Goal: Information Seeking & Learning: Learn about a topic

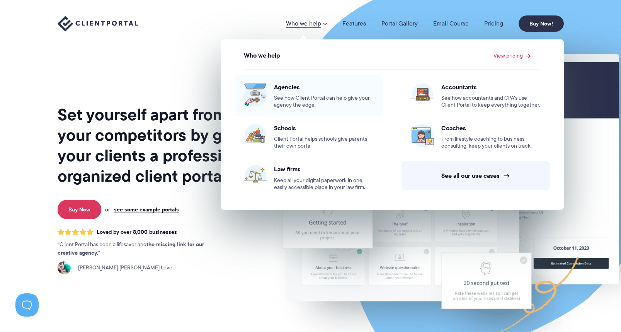
click at [302, 95] on span "See how Client Portal can help give your agency the edge." at bounding box center [323, 102] width 99 height 14
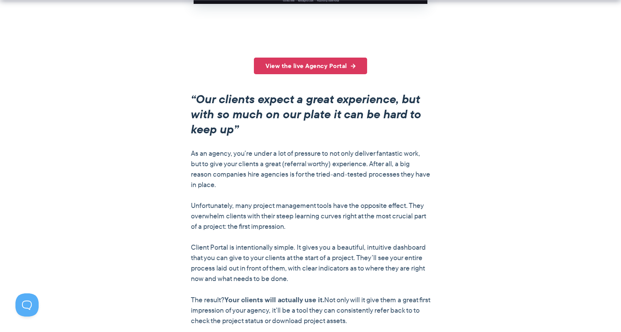
scroll to position [569, 0]
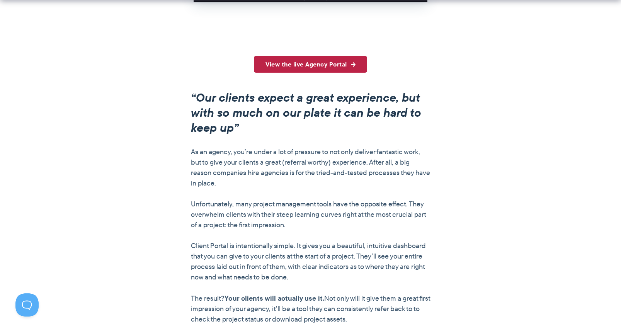
click at [330, 64] on link "View the live Agency Portal" at bounding box center [310, 64] width 113 height 17
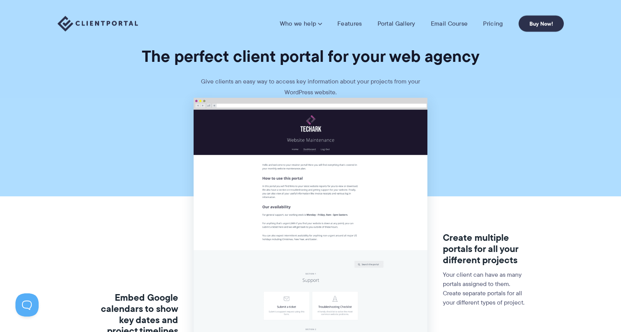
scroll to position [0, 0]
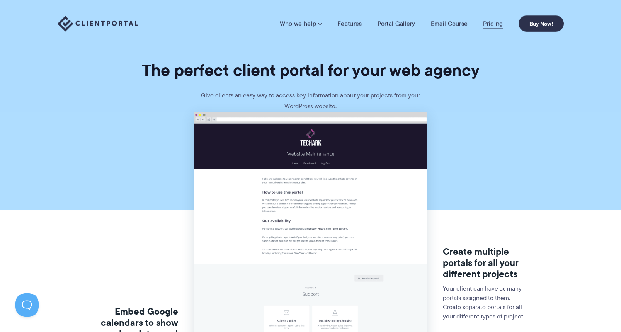
click at [492, 22] on link "Pricing" at bounding box center [493, 24] width 20 height 8
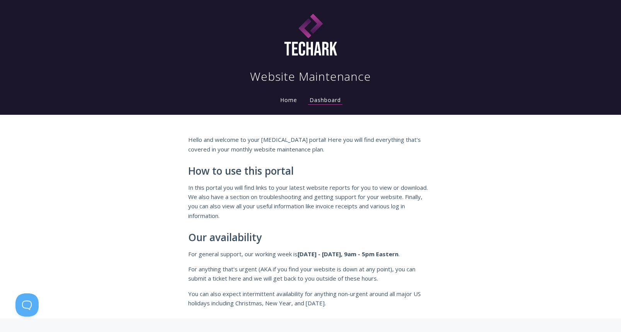
click at [293, 100] on link "Home" at bounding box center [289, 99] width 20 height 7
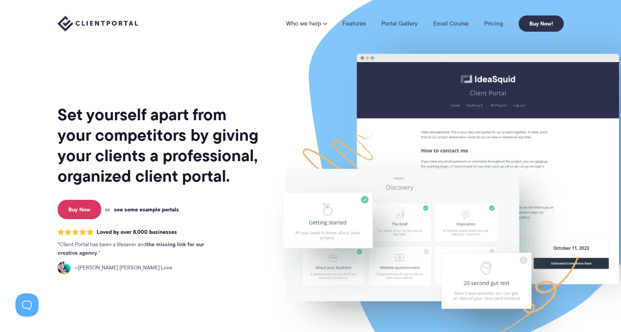
click at [153, 212] on link "see some example portals" at bounding box center [146, 209] width 65 height 7
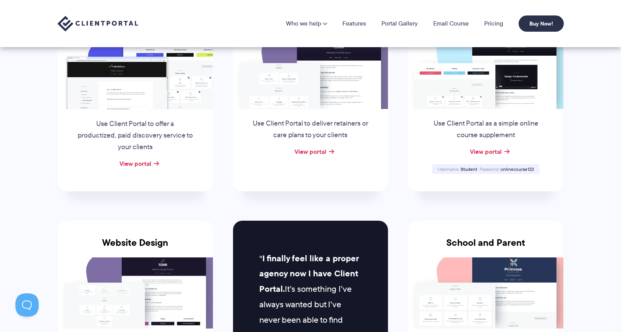
scroll to position [116, 0]
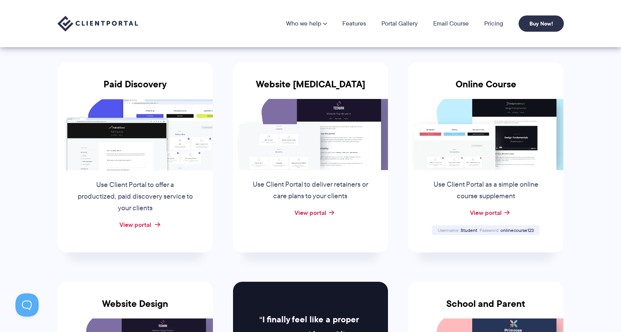
click at [147, 221] on link "View portal" at bounding box center [135, 224] width 32 height 9
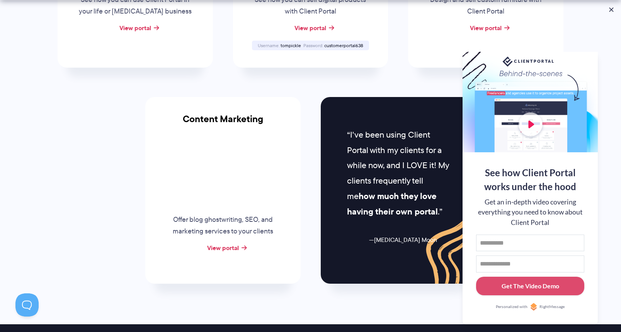
scroll to position [815, 0]
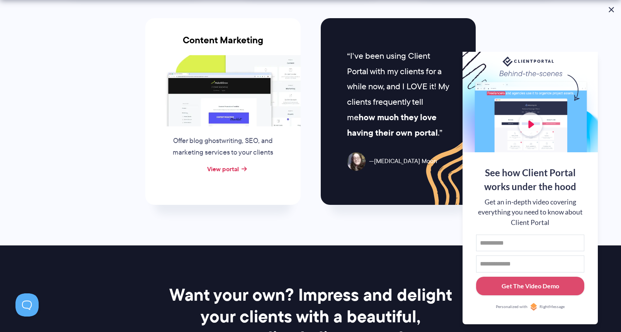
click at [610, 5] on button at bounding box center [611, 9] width 9 height 9
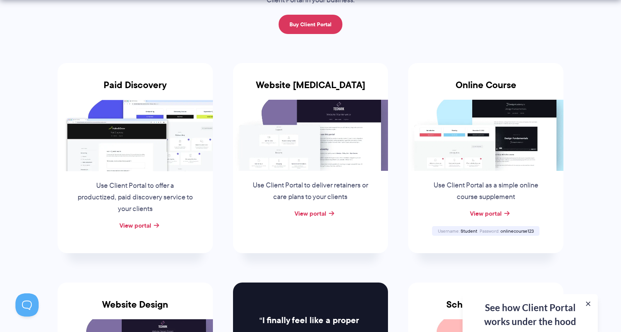
scroll to position [128, 0]
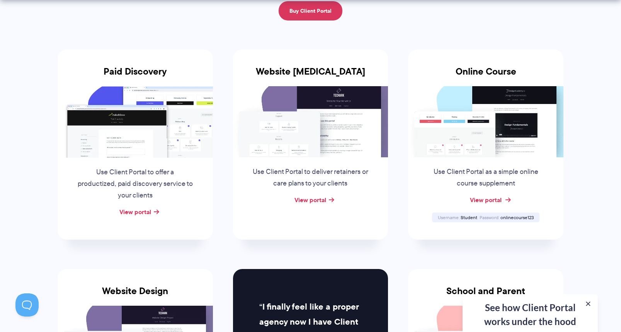
click at [495, 198] on link "View portal" at bounding box center [486, 199] width 32 height 9
drag, startPoint x: 461, startPoint y: 217, endPoint x: 540, endPoint y: 218, distance: 78.9
click at [540, 219] on div "Online Course Use Client Portal as a simple online course supplement View porta…" at bounding box center [485, 144] width 155 height 190
copy div "Student Password onlinecourse123"
click at [497, 199] on link "View portal" at bounding box center [486, 199] width 32 height 9
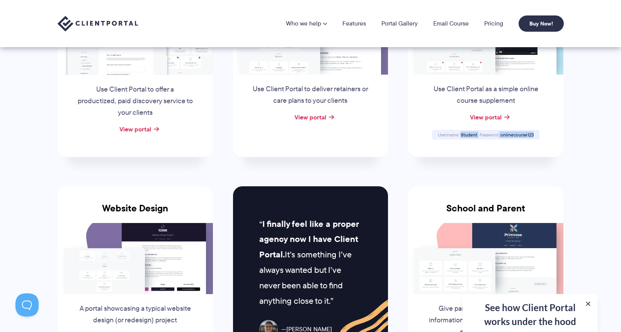
scroll to position [0, 0]
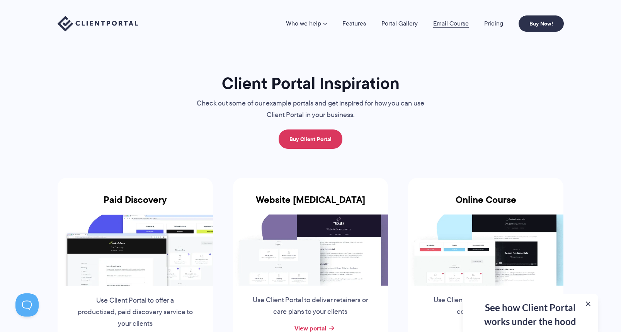
click at [455, 21] on link "Email Course" at bounding box center [451, 23] width 36 height 6
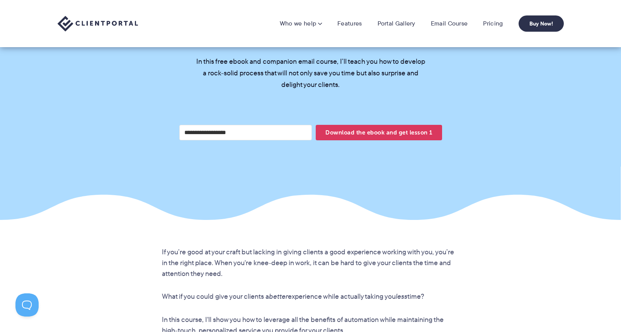
scroll to position [220, 0]
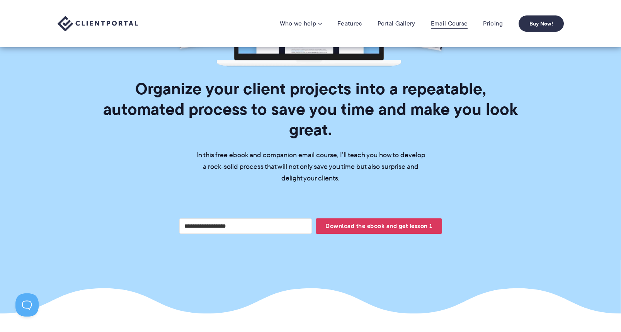
click at [455, 22] on link "Email Course" at bounding box center [449, 24] width 37 height 8
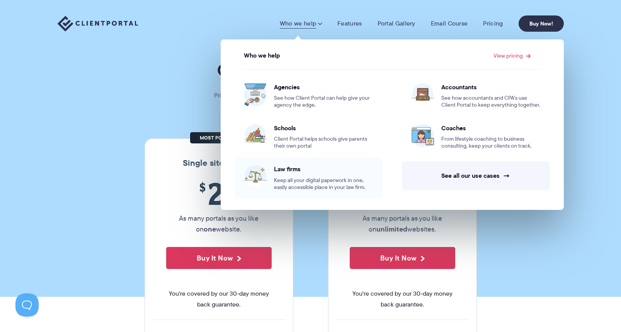
click at [295, 175] on div "Law firms Keep all your digital paperwork in one, easily accessible place in yo…" at bounding box center [323, 178] width 99 height 26
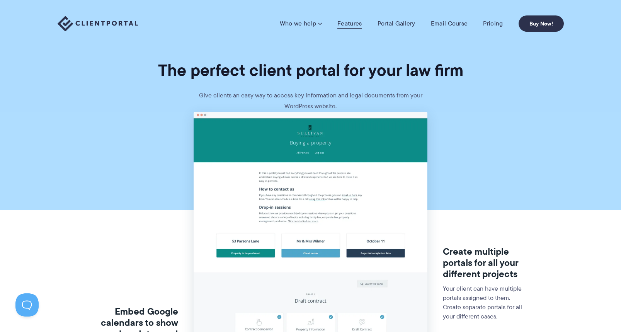
click at [355, 20] on link "Features" at bounding box center [349, 24] width 24 height 8
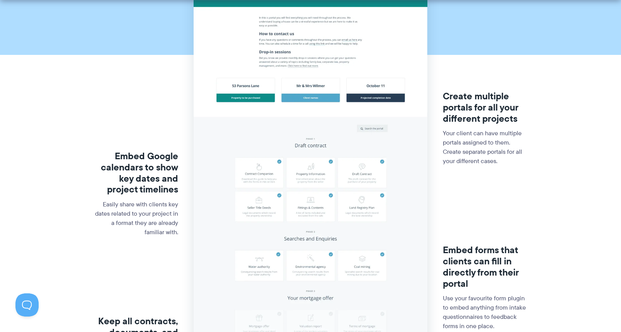
scroll to position [161, 0]
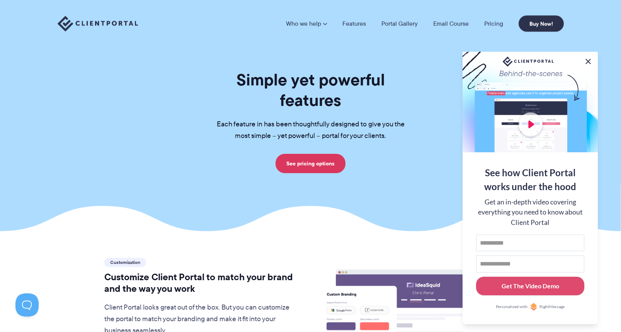
click at [588, 58] on button at bounding box center [588, 61] width 9 height 9
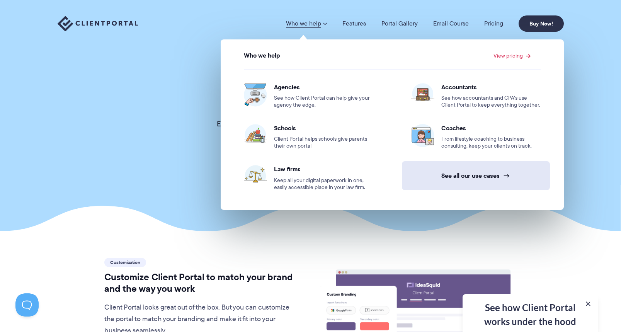
click at [486, 177] on link "See all our use cases →" at bounding box center [476, 175] width 148 height 29
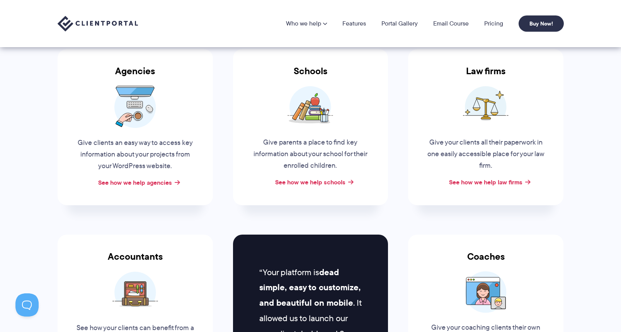
scroll to position [52, 0]
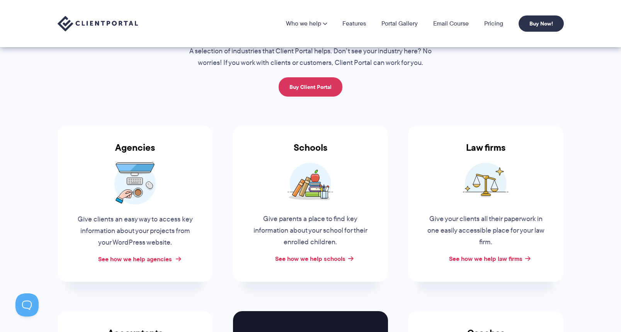
click at [144, 255] on link "See how we help agencies" at bounding box center [135, 258] width 74 height 9
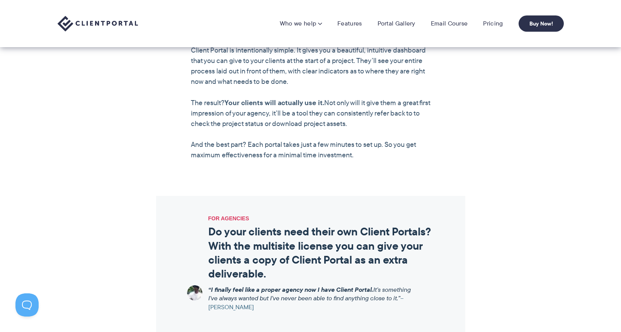
scroll to position [758, 0]
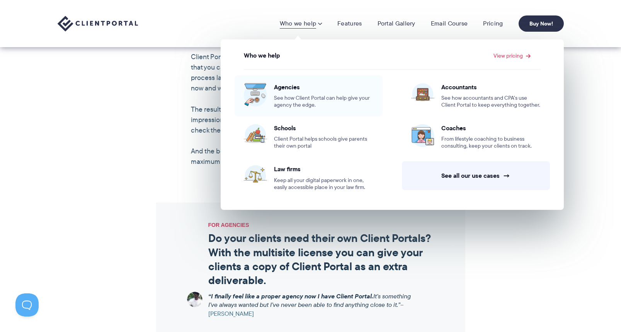
click at [310, 90] on div "Agencies See how Client Portal can help give your agency the edge." at bounding box center [323, 96] width 99 height 26
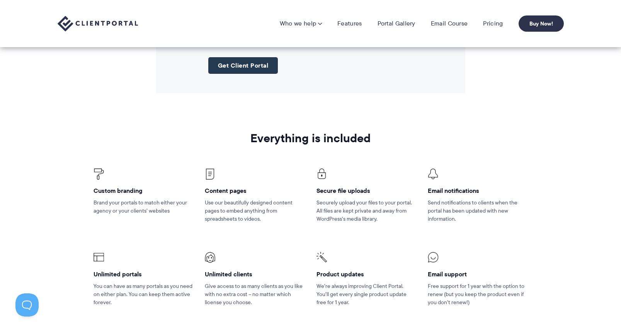
scroll to position [1006, 0]
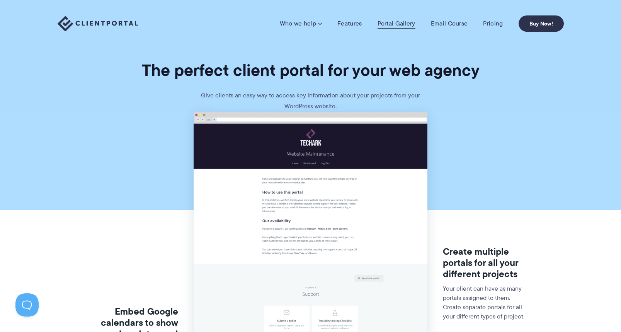
click at [393, 27] on link "Portal Gallery" at bounding box center [397, 24] width 38 height 8
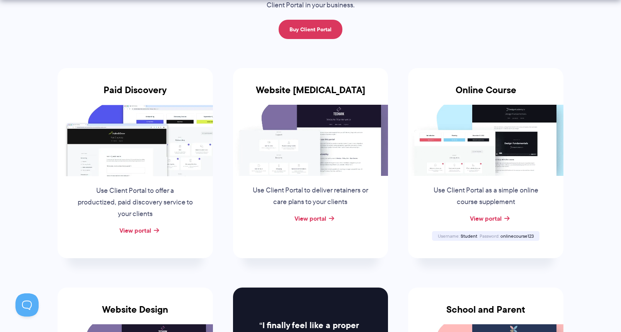
scroll to position [109, 0]
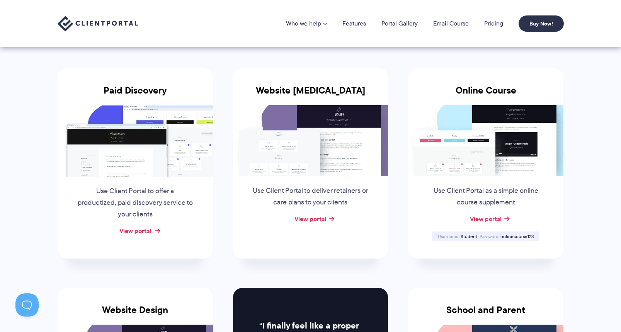
click at [138, 228] on link "View portal" at bounding box center [135, 230] width 32 height 9
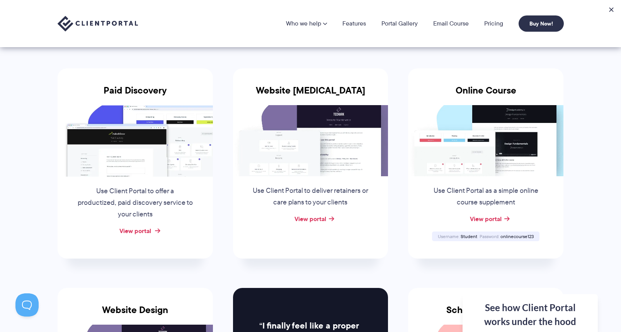
click at [143, 226] on link "View portal" at bounding box center [135, 230] width 32 height 9
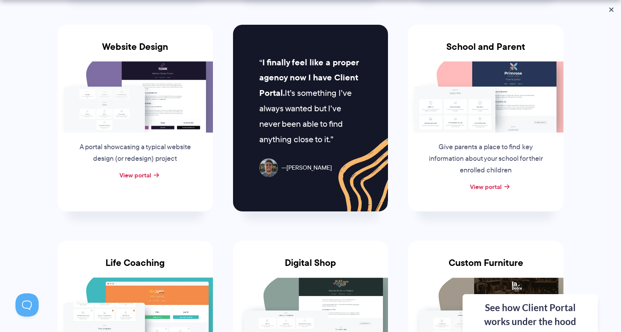
scroll to position [394, 0]
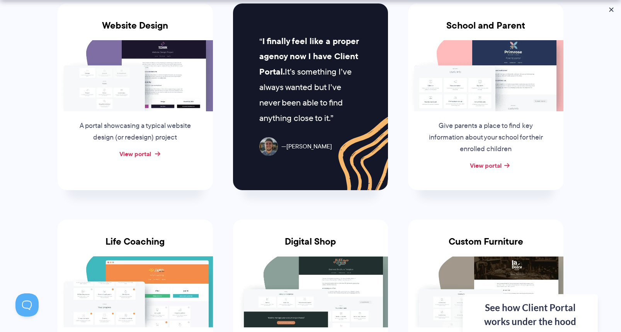
click at [132, 153] on link "View portal" at bounding box center [135, 153] width 32 height 9
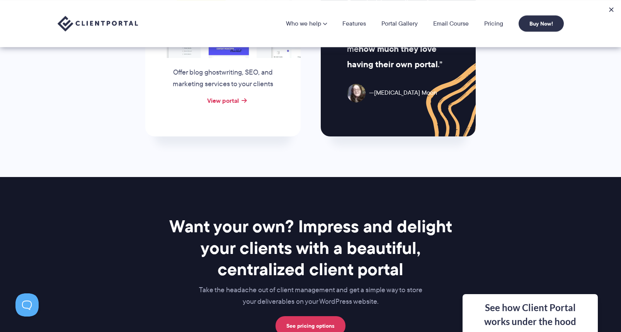
scroll to position [788, 0]
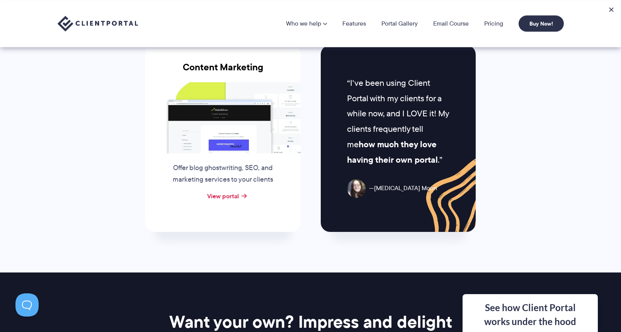
click at [217, 131] on img at bounding box center [222, 117] width 155 height 71
click at [232, 196] on link "View portal" at bounding box center [223, 195] width 32 height 9
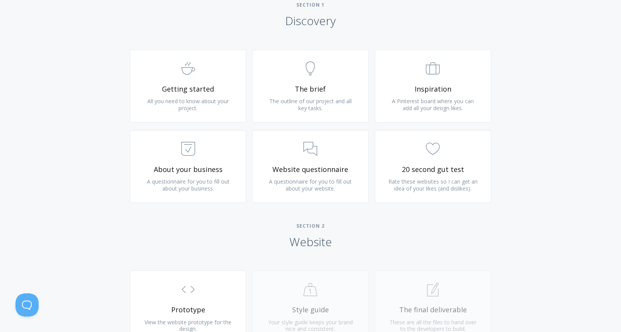
scroll to position [460, 0]
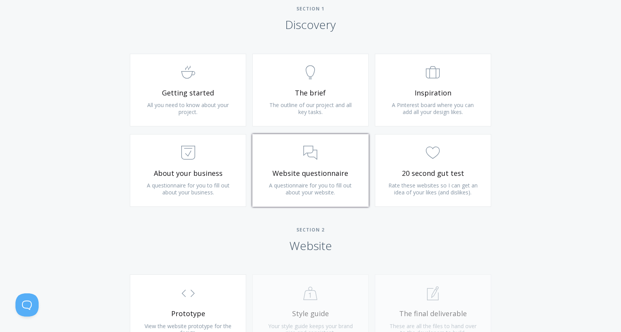
click at [304, 173] on span "Website questionnaire" at bounding box center [310, 173] width 92 height 9
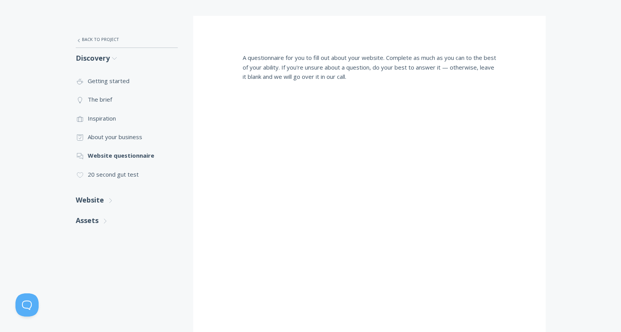
scroll to position [49, 0]
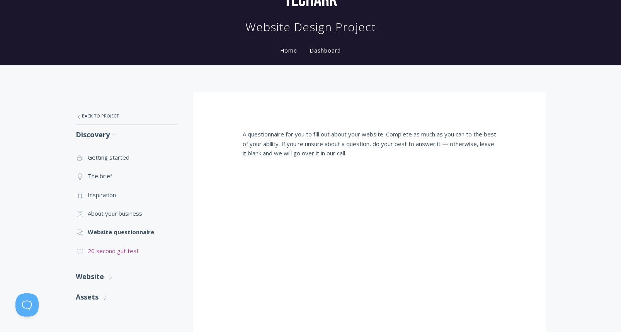
click at [127, 250] on link ".cls-1{fill:none;stroke:#000;stroke-miterlimit:10;stroke-width:2px;} 1. General…" at bounding box center [127, 251] width 102 height 19
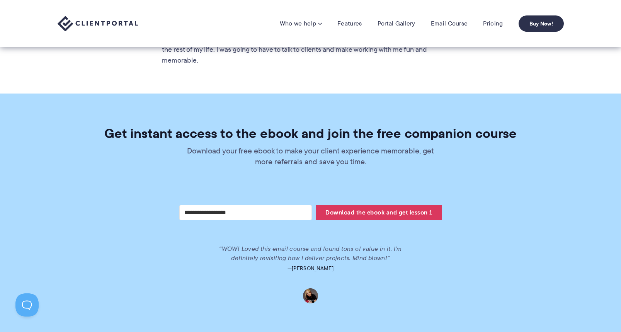
scroll to position [1456, 0]
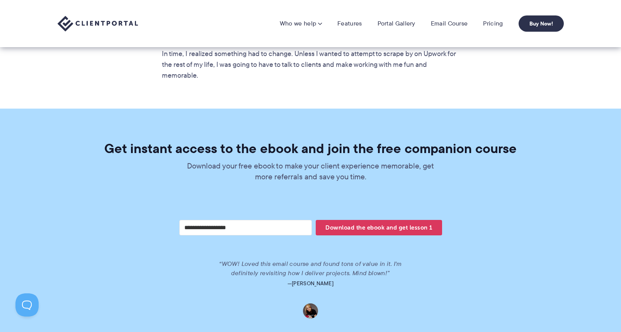
click at [249, 220] on input "Your email address" at bounding box center [245, 227] width 133 height 15
click at [277, 198] on div "Download the ebook and get lesson 1" at bounding box center [310, 221] width 271 height 47
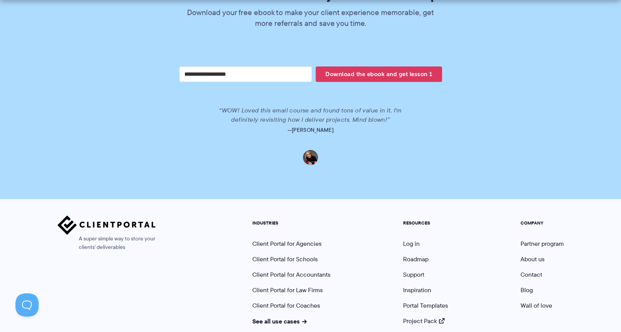
scroll to position [1630, 0]
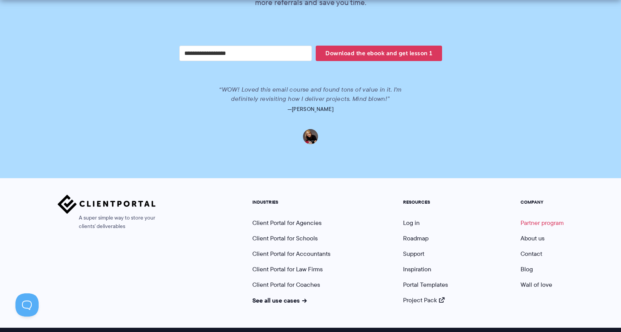
click at [545, 218] on link "Partner program" at bounding box center [542, 222] width 43 height 9
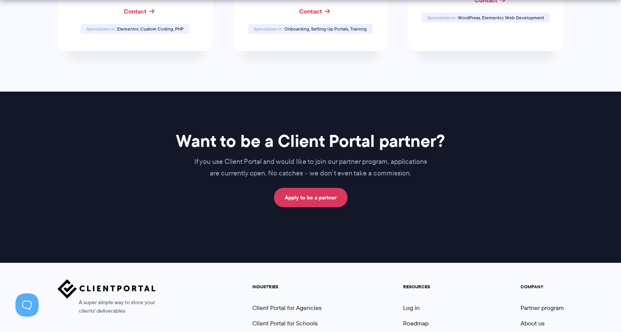
scroll to position [436, 0]
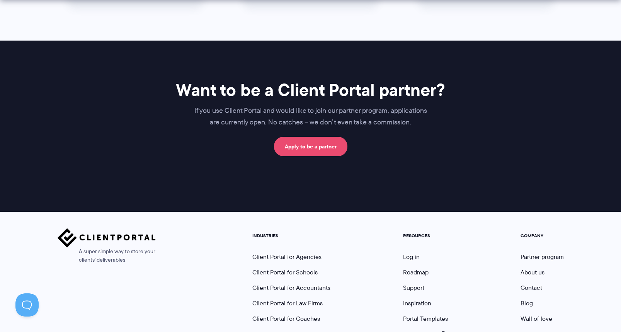
click at [305, 148] on link "Apply to be a partner" at bounding box center [310, 146] width 73 height 19
